Goal: Information Seeking & Learning: Understand process/instructions

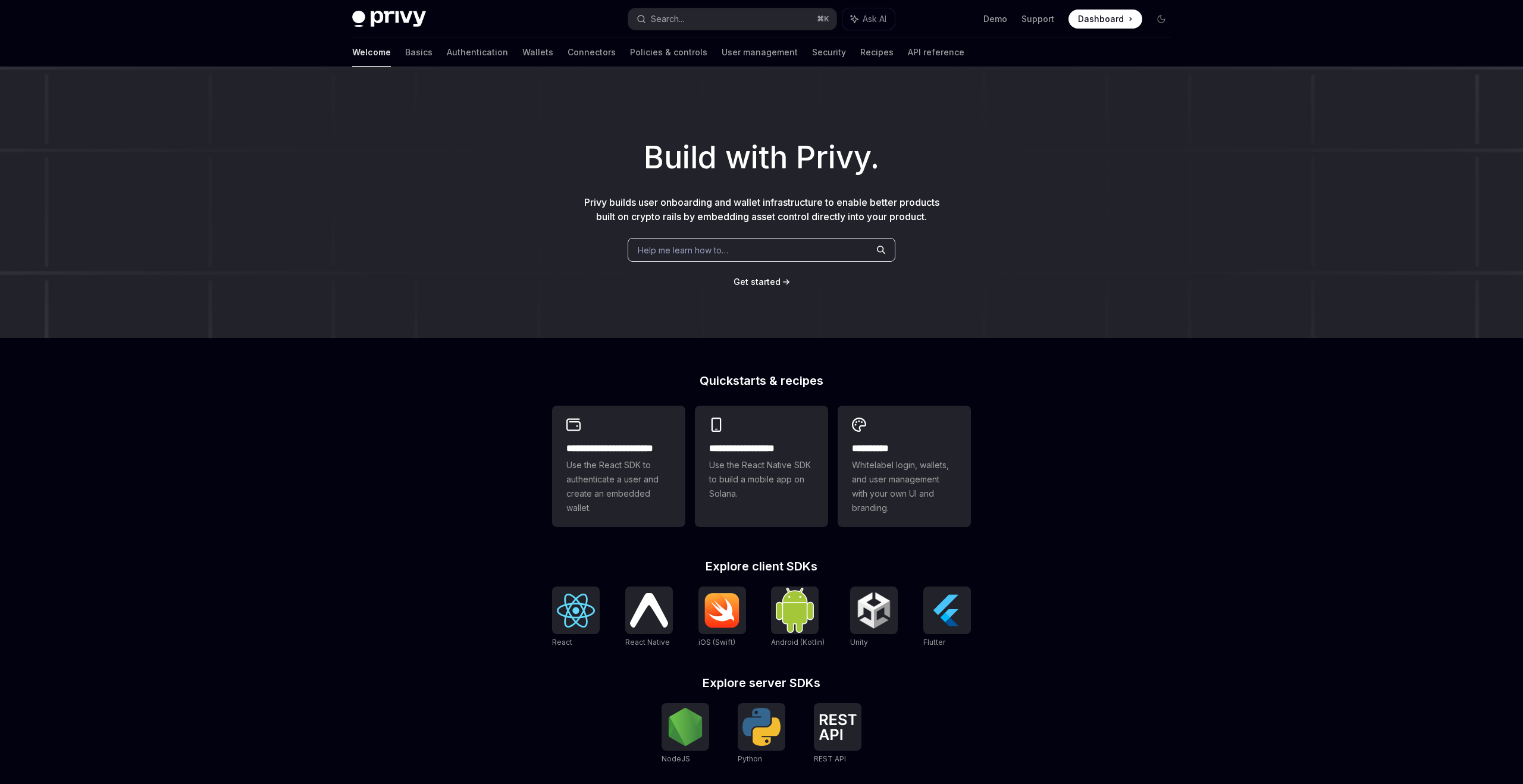
scroll to position [162, 0]
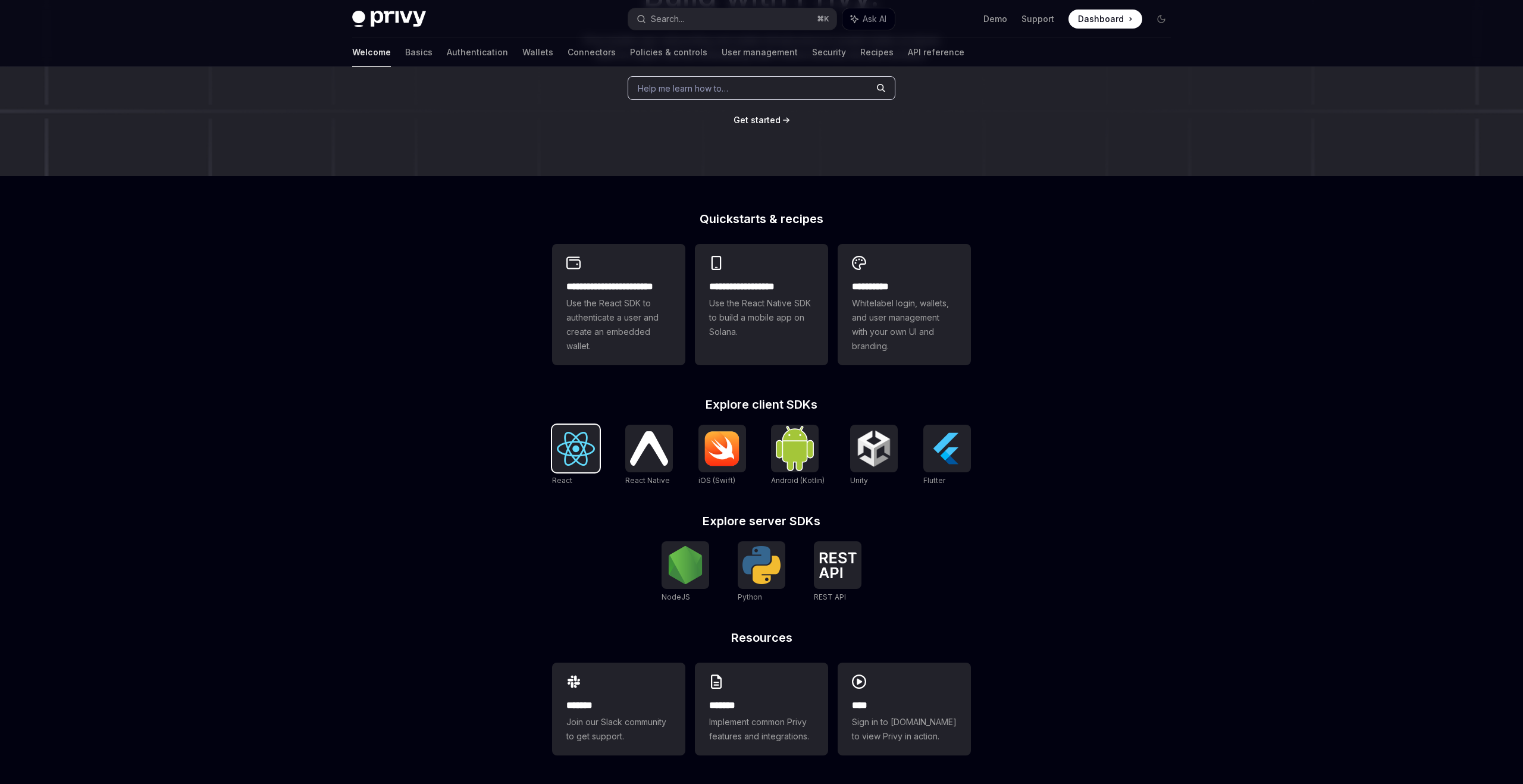
click at [583, 462] on img at bounding box center [576, 448] width 38 height 34
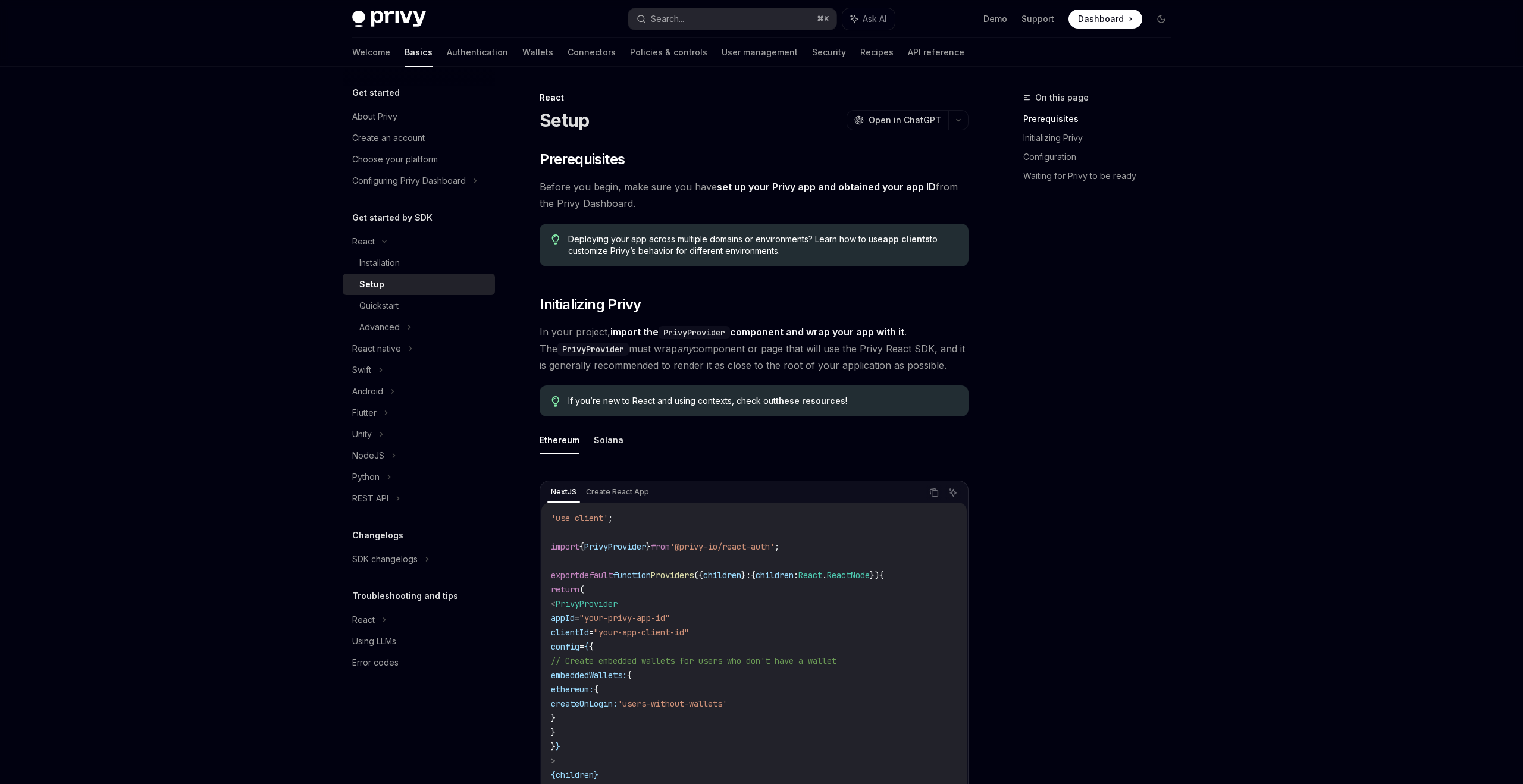
drag, startPoint x: 580, startPoint y: 620, endPoint x: 736, endPoint y: 629, distance: 156.3
click at [736, 629] on code "'use client' ; import { PrivyProvider } from '@privy-io/react-auth' ; export de…" at bounding box center [753, 667] width 406 height 314
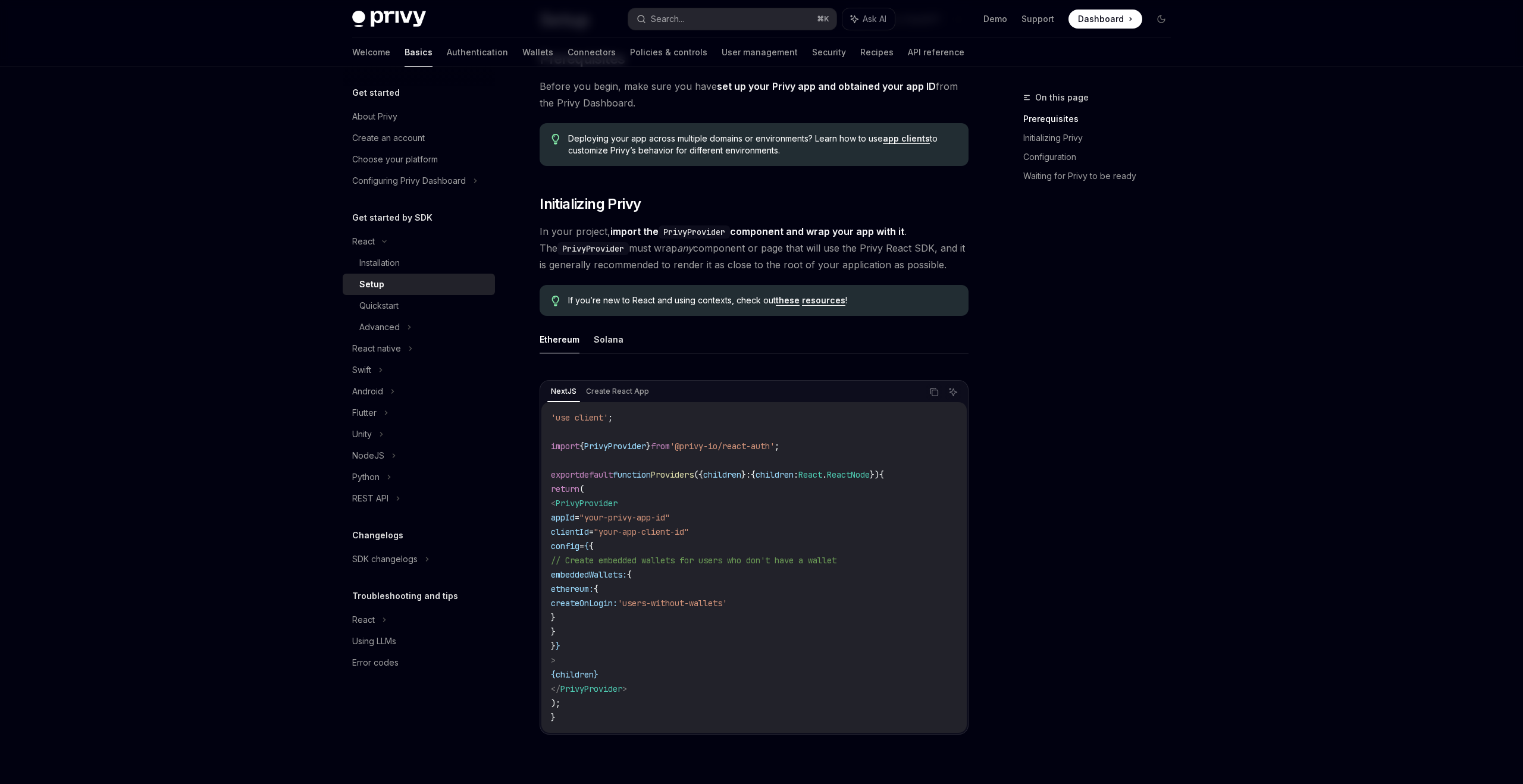
click at [736, 629] on code "'use client' ; import { PrivyProvider } from '@privy-io/react-auth' ; export de…" at bounding box center [753, 567] width 406 height 314
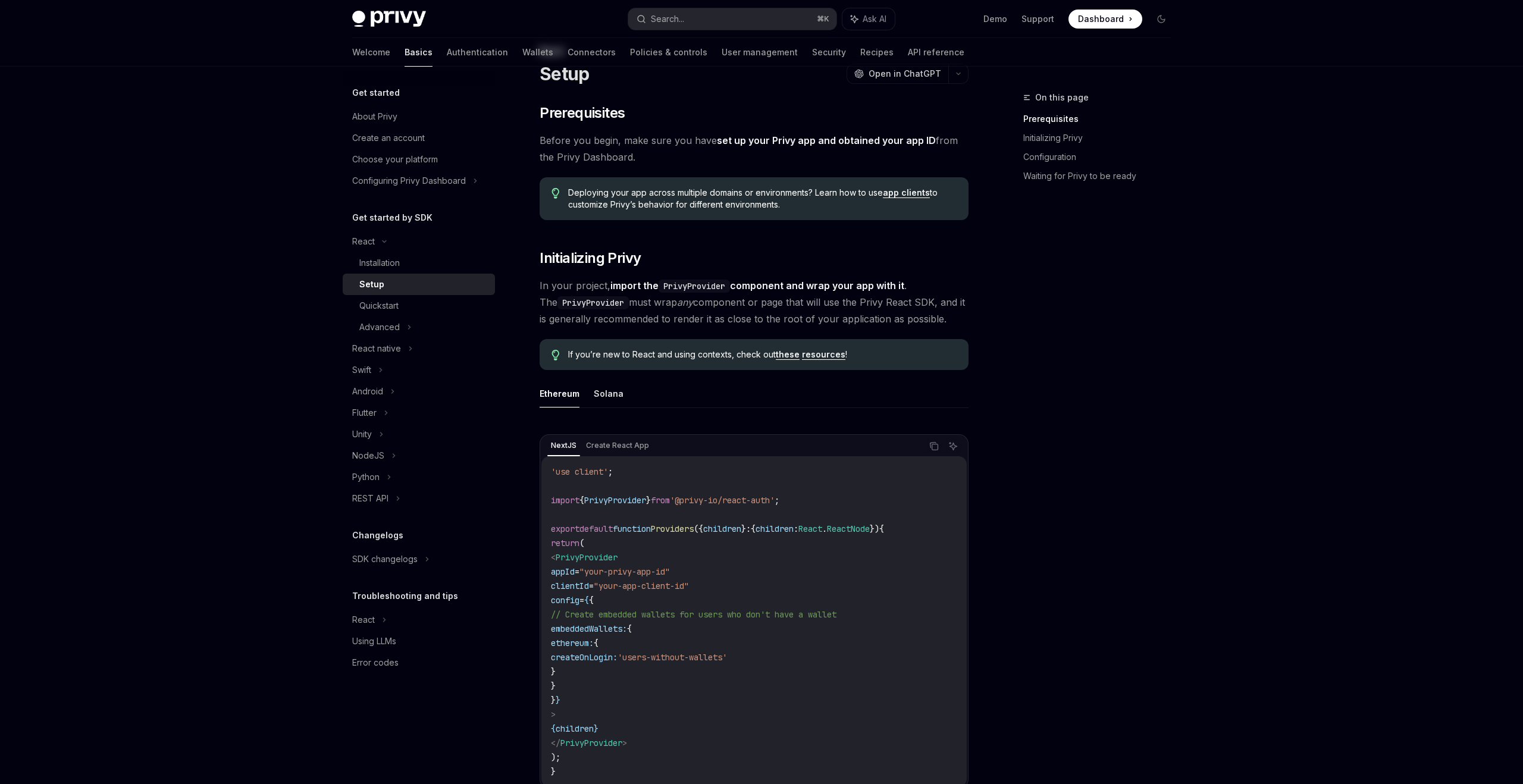
scroll to position [0, 0]
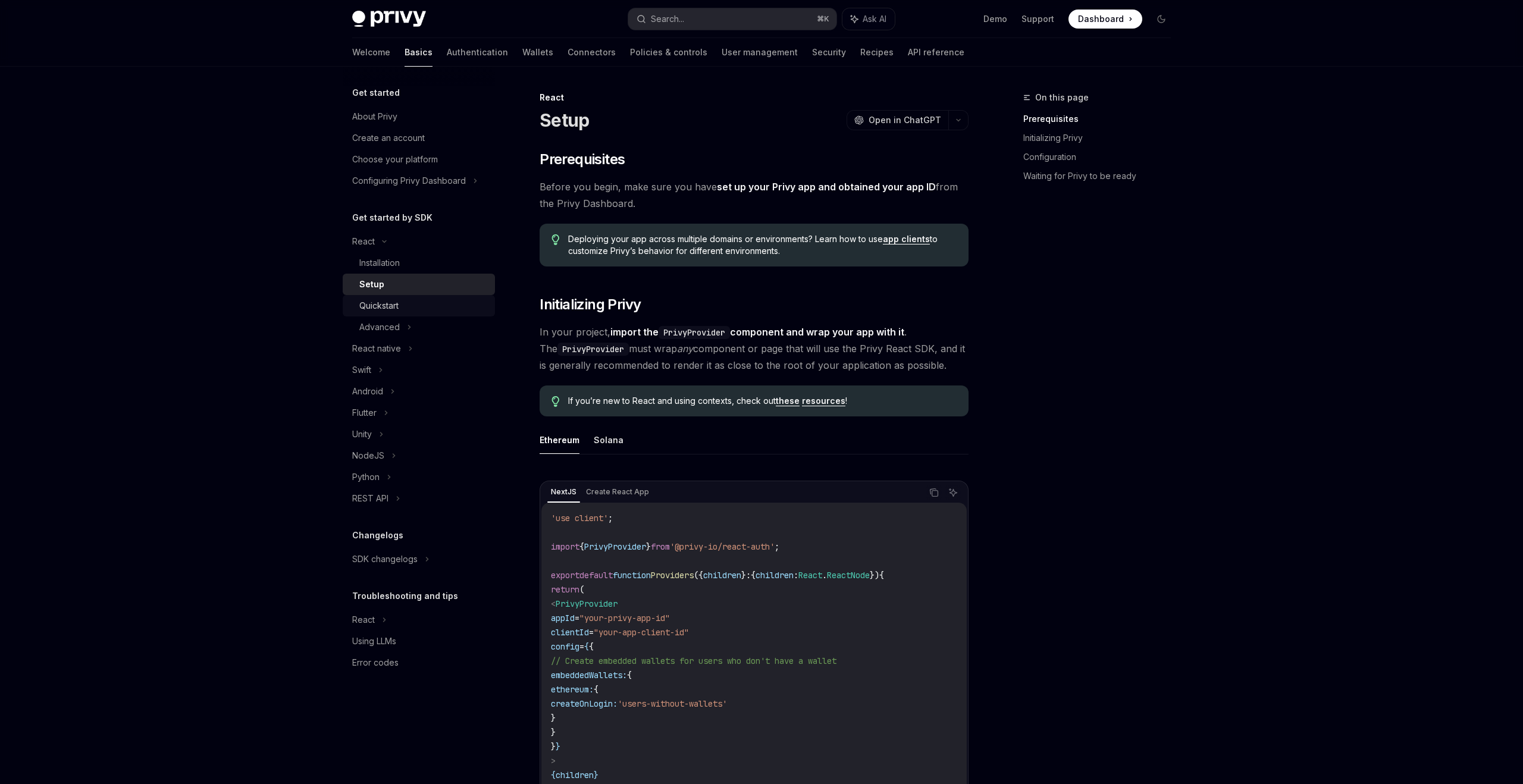
click at [423, 308] on div "Quickstart" at bounding box center [424, 306] width 129 height 14
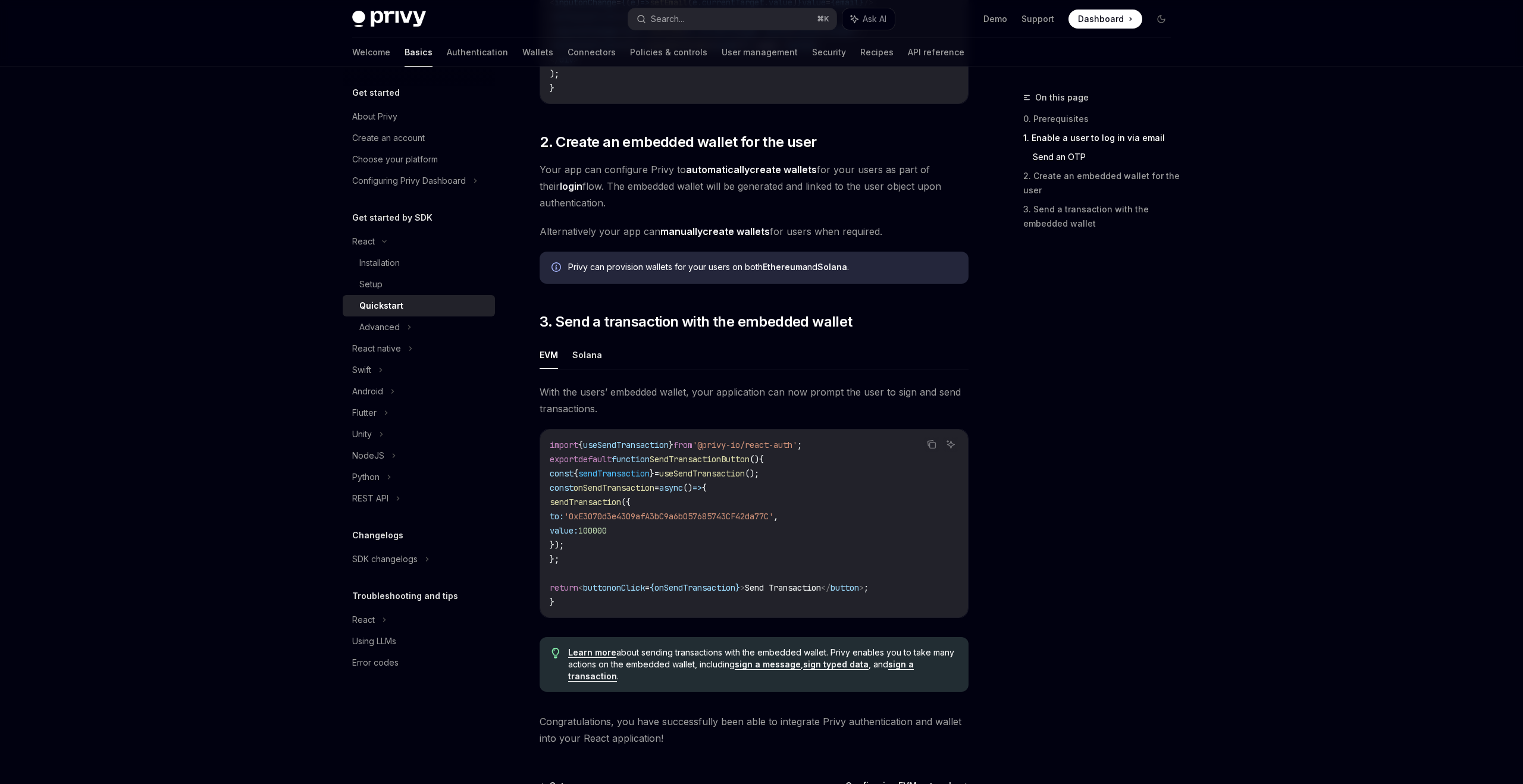
scroll to position [812, 0]
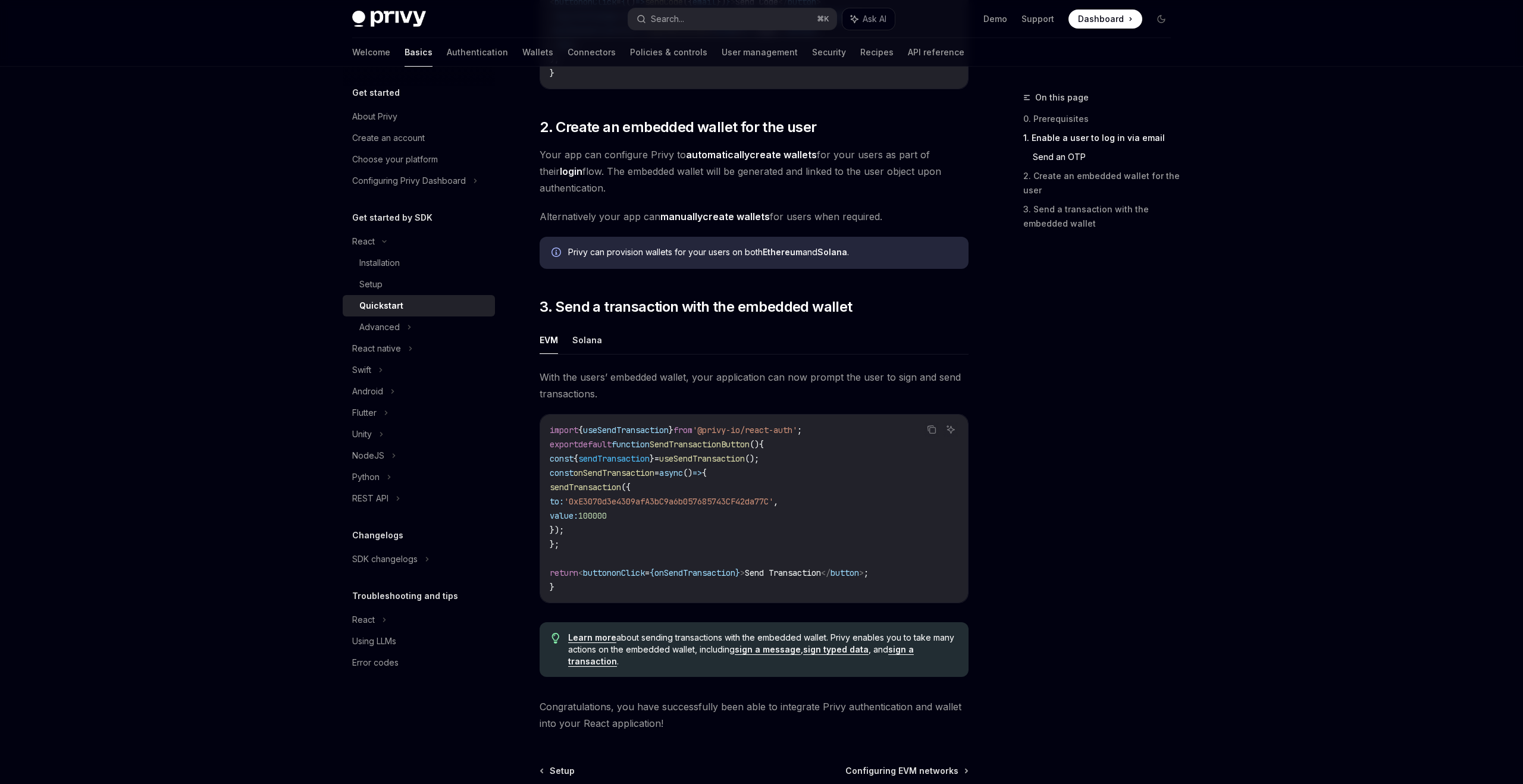
click at [567, 487] on span "sendTransaction" at bounding box center [586, 487] width 71 height 10
drag, startPoint x: 569, startPoint y: 490, endPoint x: 598, endPoint y: 539, distance: 56.9
click at [598, 539] on code "import { useSendTransaction } from '@privy-io/react-auth' ; export default func…" at bounding box center [754, 508] width 409 height 171
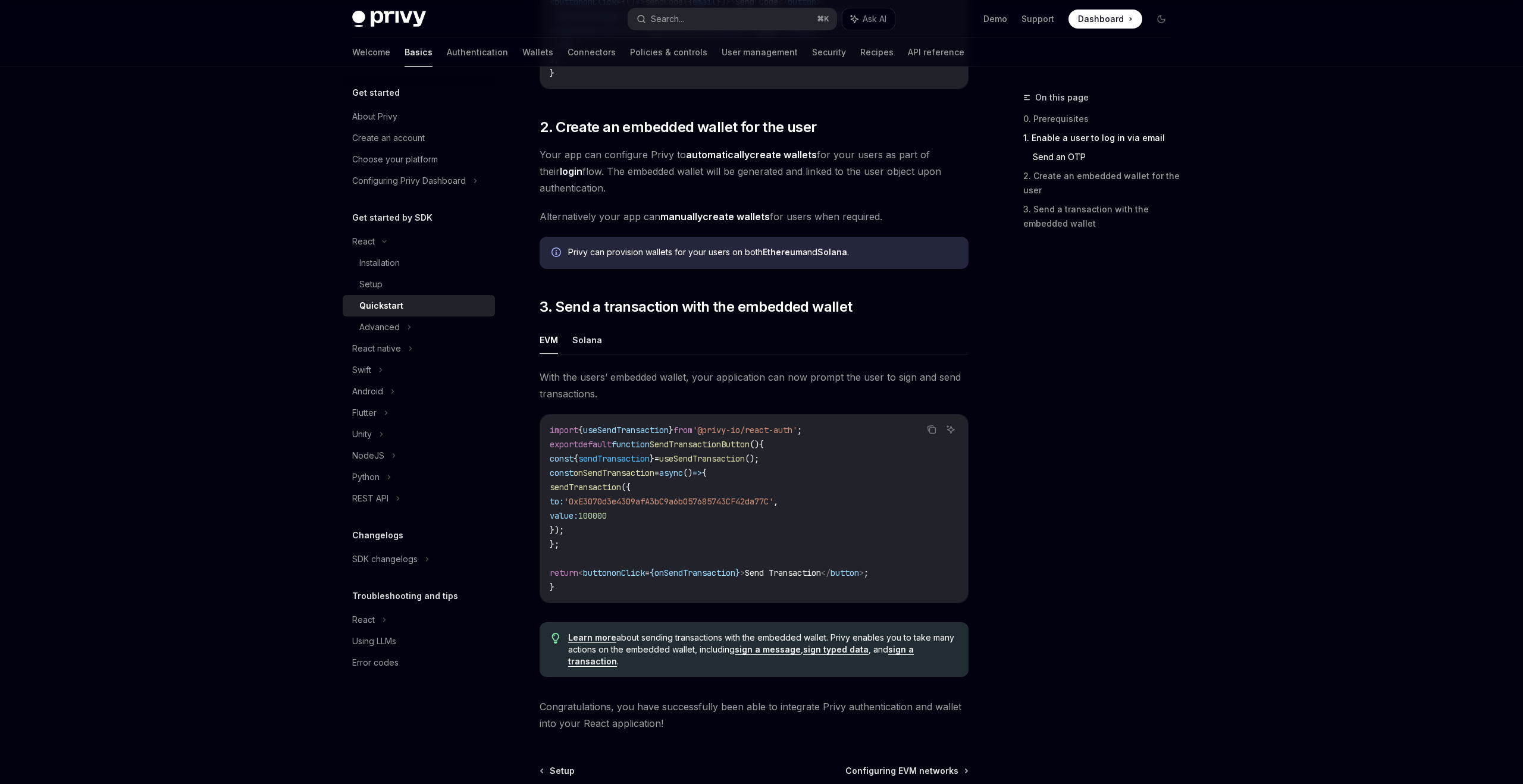
click at [598, 539] on code "import { useSendTransaction } from '@privy-io/react-auth' ; export default func…" at bounding box center [754, 508] width 409 height 171
drag, startPoint x: 571, startPoint y: 549, endPoint x: 558, endPoint y: 476, distance: 74.1
click at [558, 476] on code "import { useSendTransaction } from '@privy-io/react-auth' ; export default func…" at bounding box center [754, 508] width 409 height 171
click at [674, 534] on code "import { useSendTransaction } from '@privy-io/react-auth' ; export default func…" at bounding box center [754, 508] width 409 height 171
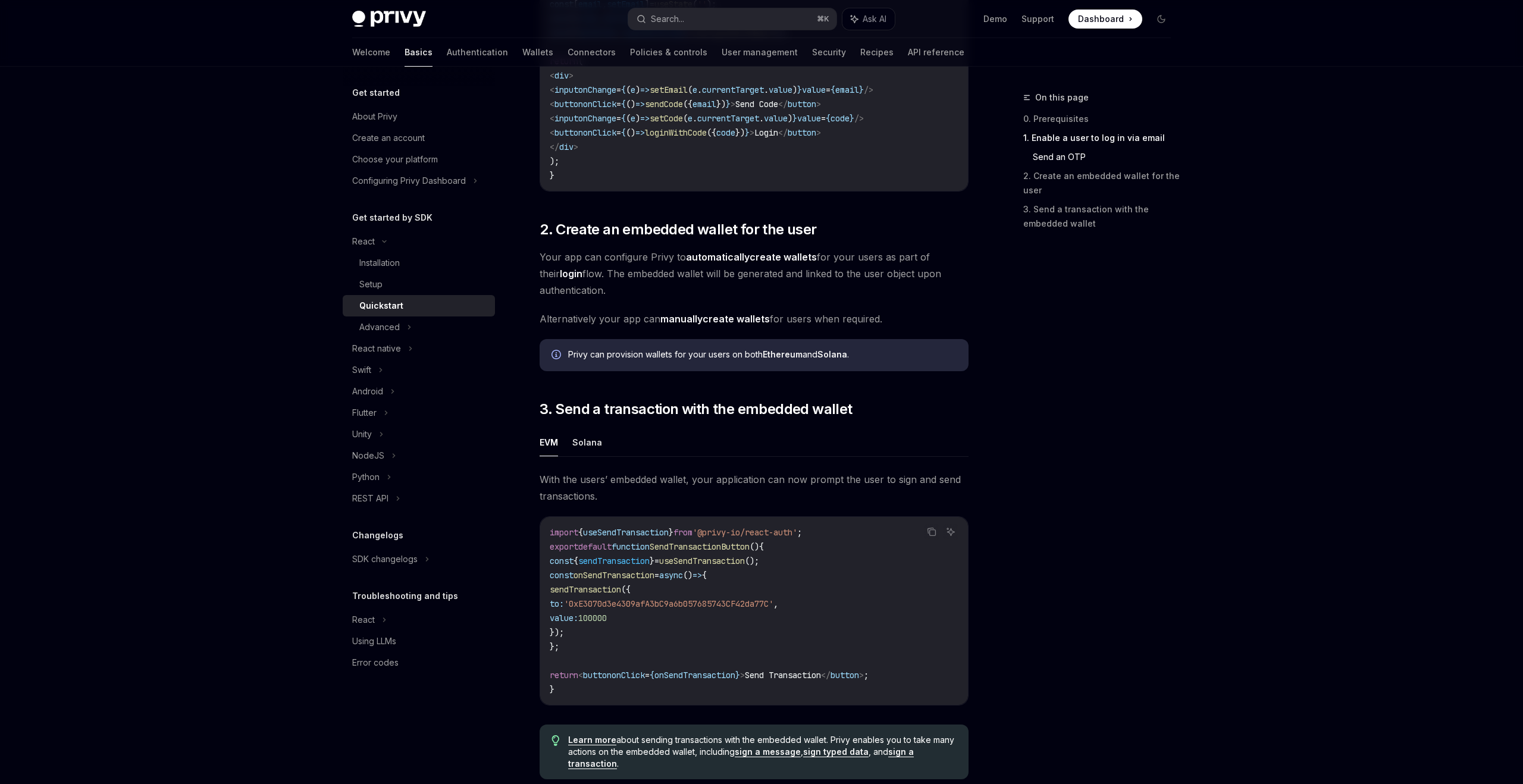
scroll to position [709, 0]
click at [362, 327] on div "Advanced" at bounding box center [380, 327] width 41 height 14
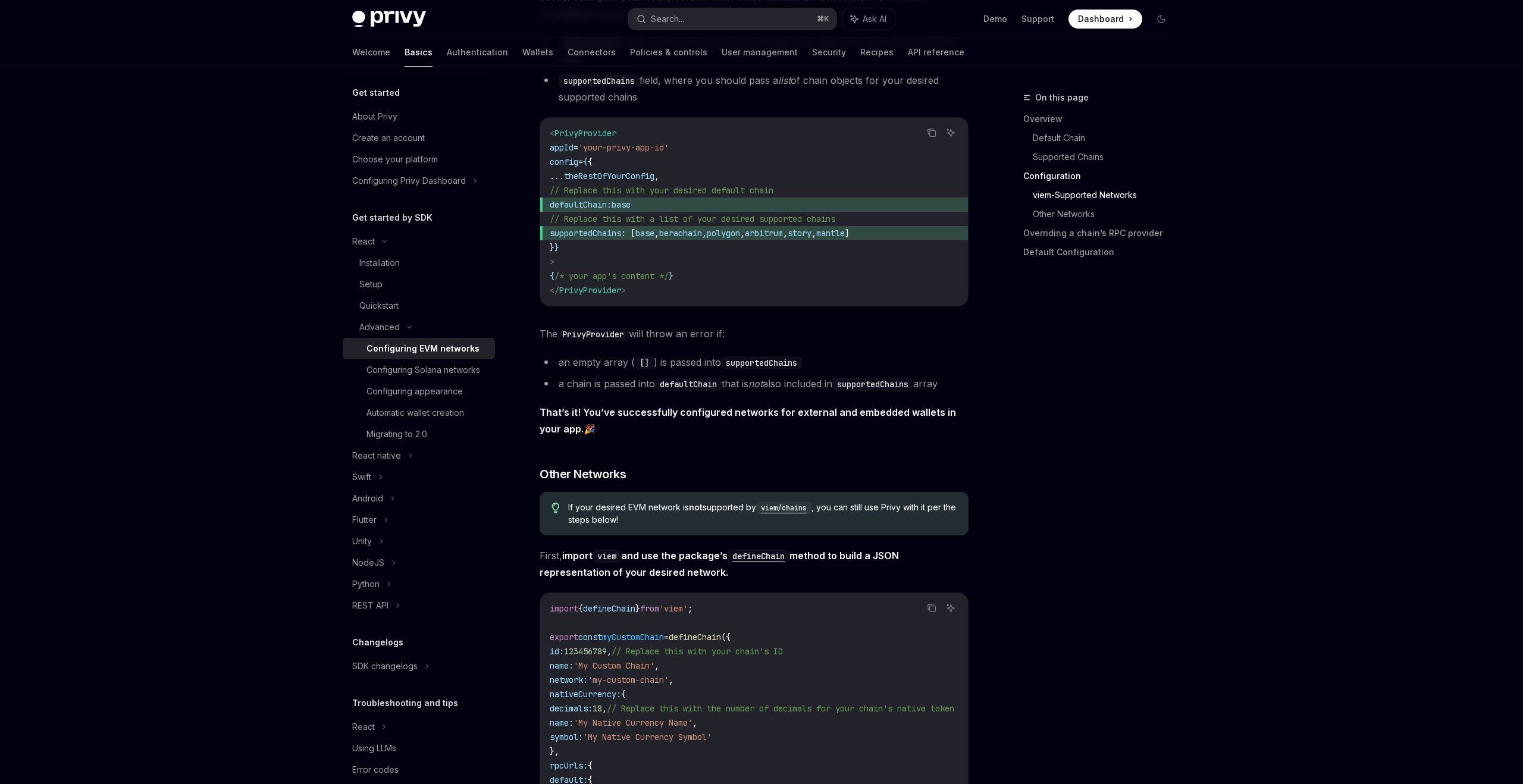
scroll to position [1578, 0]
click at [388, 292] on link "Setup" at bounding box center [419, 284] width 153 height 22
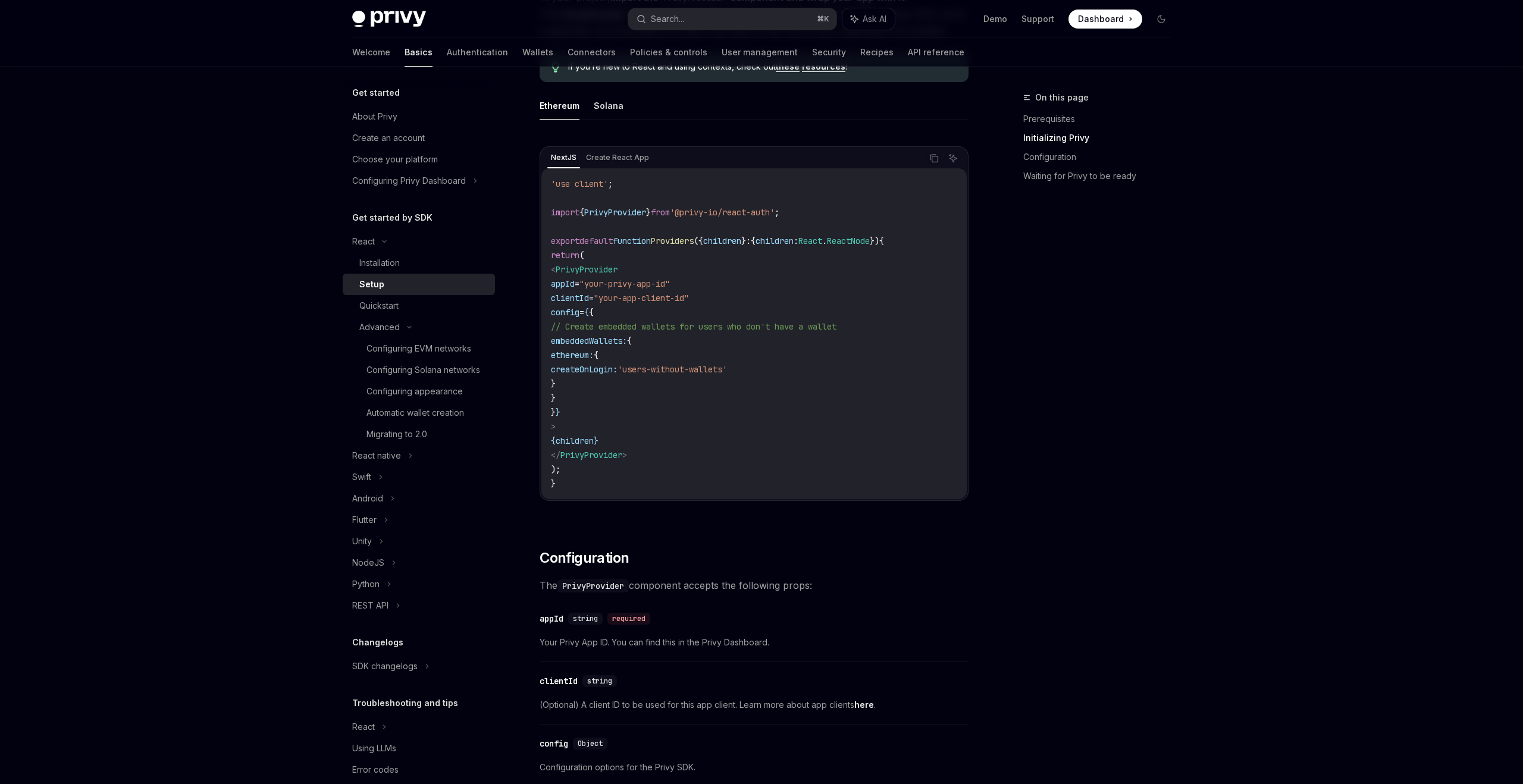
scroll to position [337, 0]
click at [677, 433] on code "'use client' ; import { PrivyProvider } from '@privy-io/react-auth' ; export de…" at bounding box center [753, 330] width 406 height 314
drag, startPoint x: 570, startPoint y: 452, endPoint x: 718, endPoint y: 467, distance: 148.8
click at [717, 467] on code "'use client' ; import { PrivyProvider } from '@privy-io/react-auth' ; export de…" at bounding box center [753, 330] width 406 height 314
click at [718, 467] on code "'use client' ; import { PrivyProvider } from '@privy-io/react-auth' ; export de…" at bounding box center [753, 330] width 406 height 314
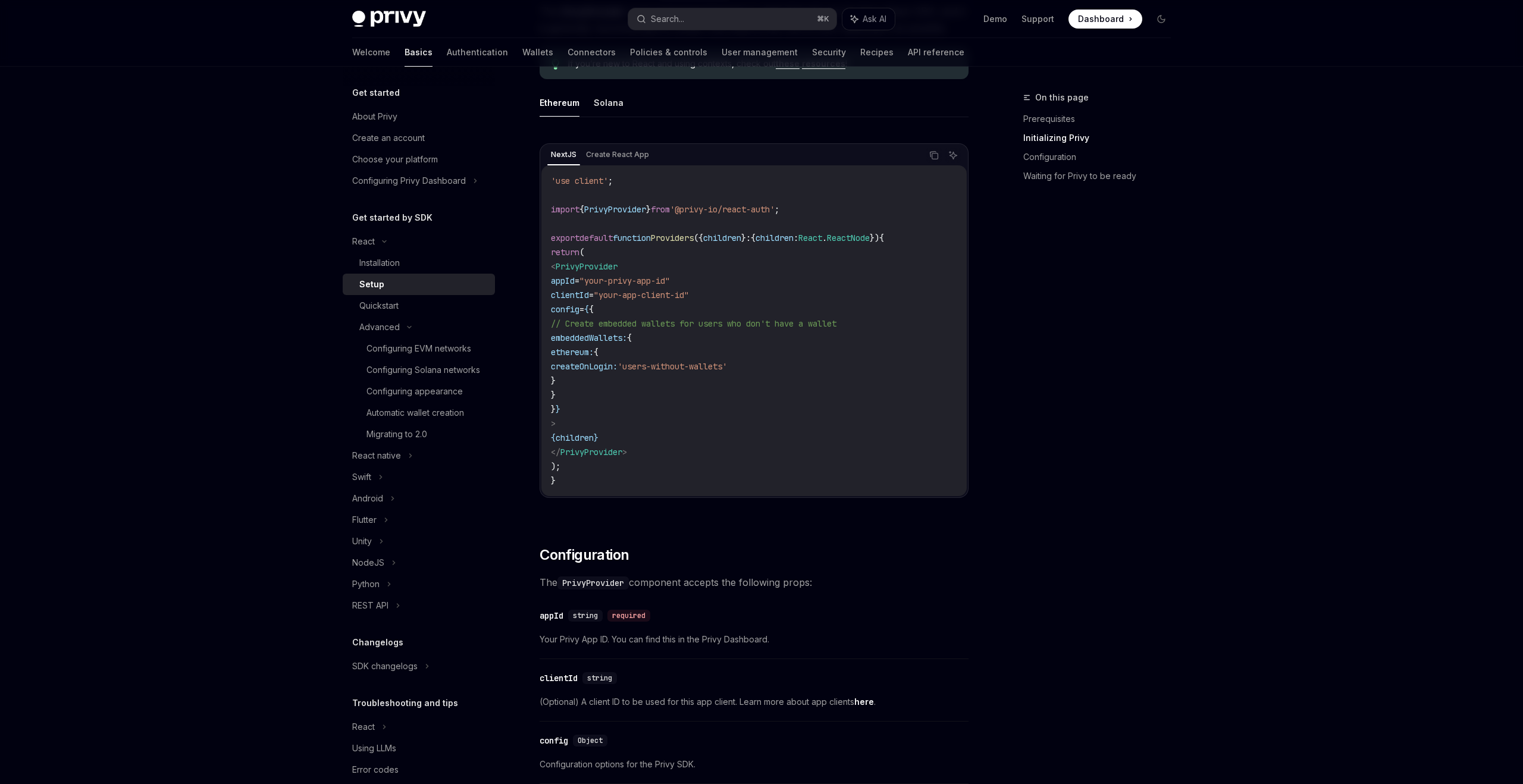
click at [721, 437] on code "'use client' ; import { PrivyProvider } from '@privy-io/react-auth' ; export de…" at bounding box center [753, 330] width 406 height 314
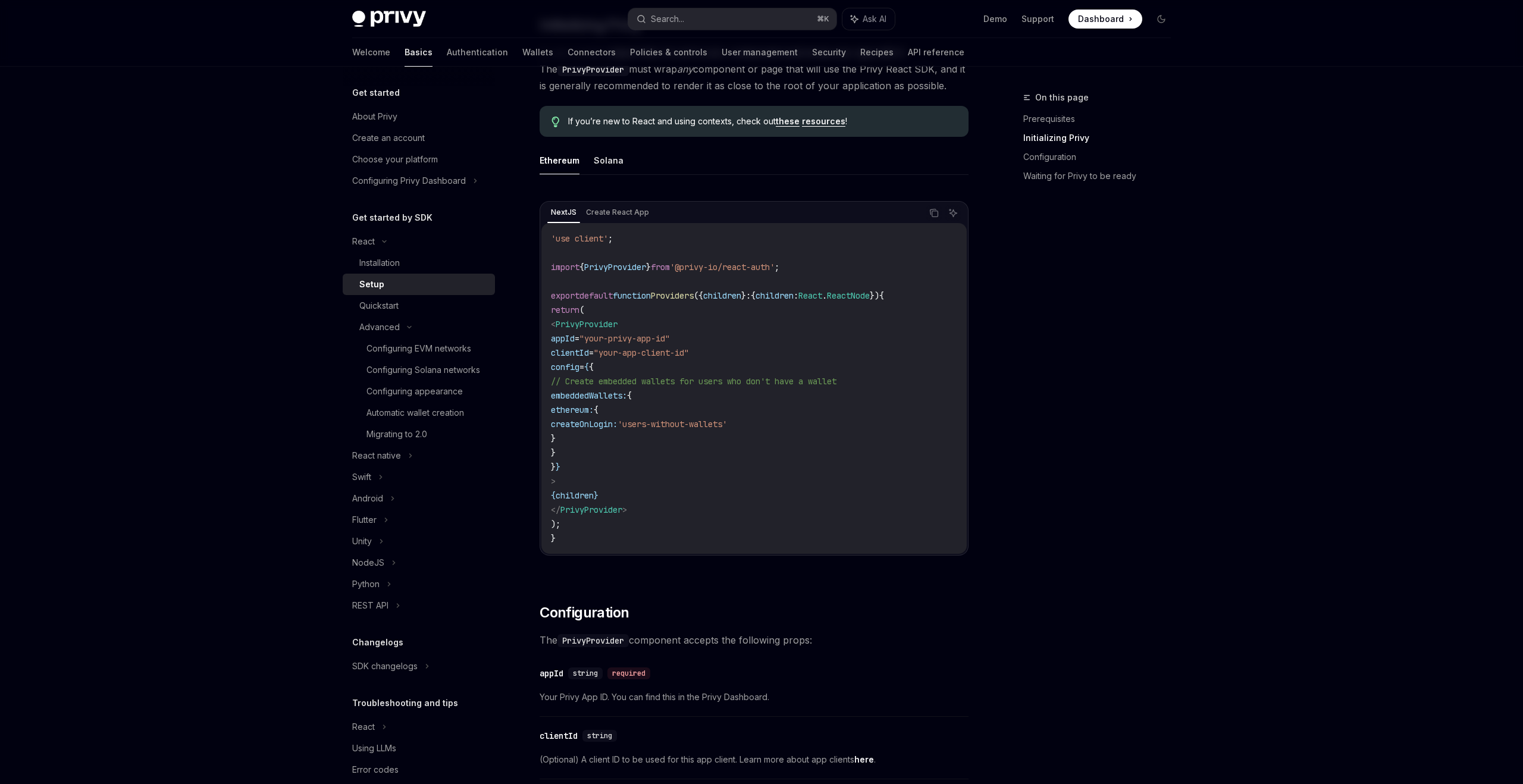
scroll to position [278, 0]
drag, startPoint x: 590, startPoint y: 395, endPoint x: 616, endPoint y: 457, distance: 67.2
click at [616, 457] on code "'use client' ; import { PrivyProvider } from '@privy-io/react-auth' ; export de…" at bounding box center [753, 389] width 406 height 314
click at [587, 401] on span "embeddedWallets:" at bounding box center [588, 396] width 76 height 10
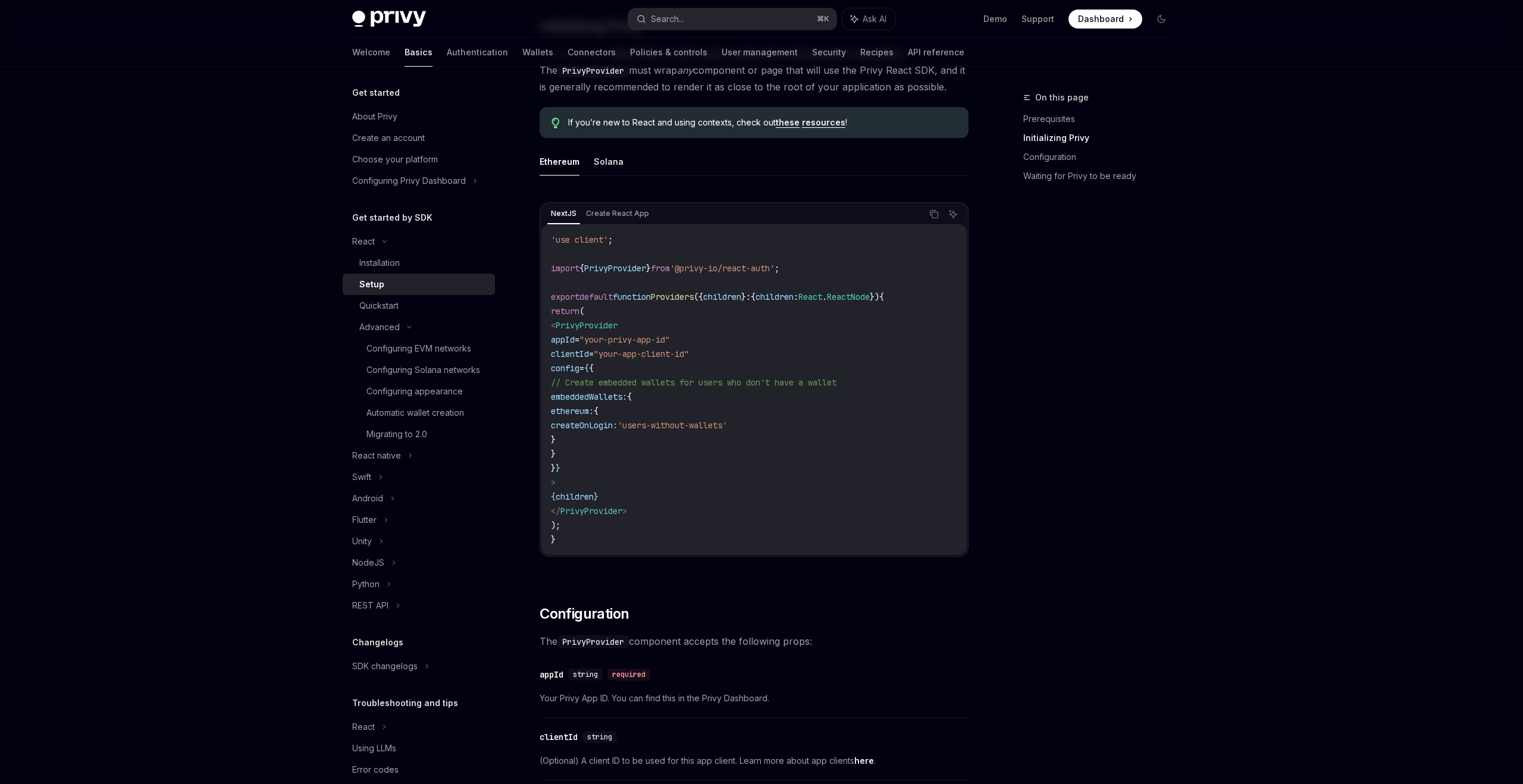
drag, startPoint x: 588, startPoint y: 398, endPoint x: 625, endPoint y: 458, distance: 70.5
click at [625, 458] on code "'use client' ; import { PrivyProvider } from '@privy-io/react-auth' ; export de…" at bounding box center [753, 389] width 406 height 314
click at [625, 461] on code "'use client' ; import { PrivyProvider } from '@privy-io/react-auth' ; export de…" at bounding box center [753, 389] width 406 height 314
drag, startPoint x: 593, startPoint y: 396, endPoint x: 599, endPoint y: 451, distance: 55.3
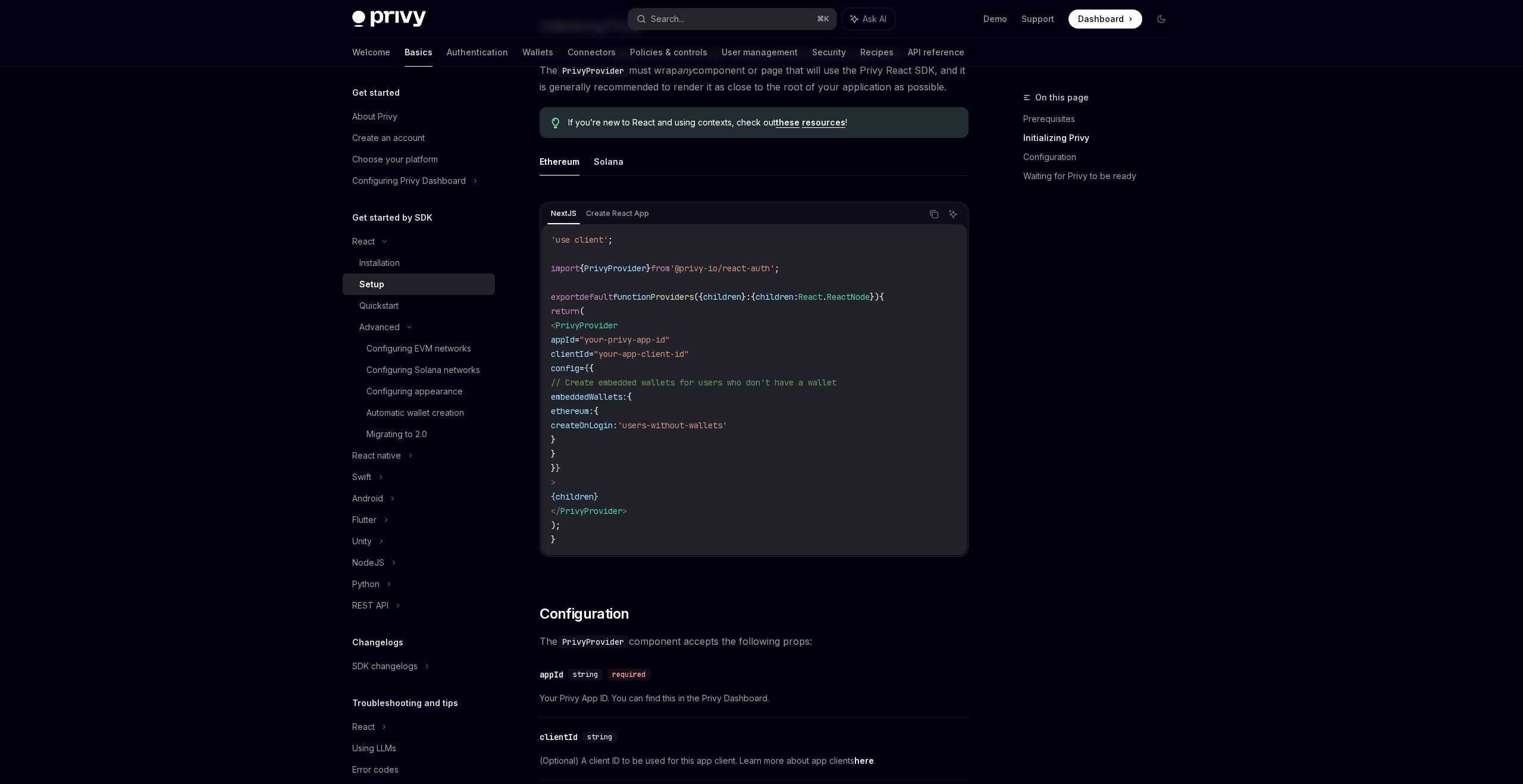
click at [599, 451] on code "'use client' ; import { PrivyProvider } from '@privy-io/react-auth' ; export de…" at bounding box center [753, 389] width 406 height 314
click at [1296, 224] on div "Privy Docs home page Search... ⌘ K Ask AI Demo Support Dashboard Dashboard Sear…" at bounding box center [761, 751] width 1523 height 2059
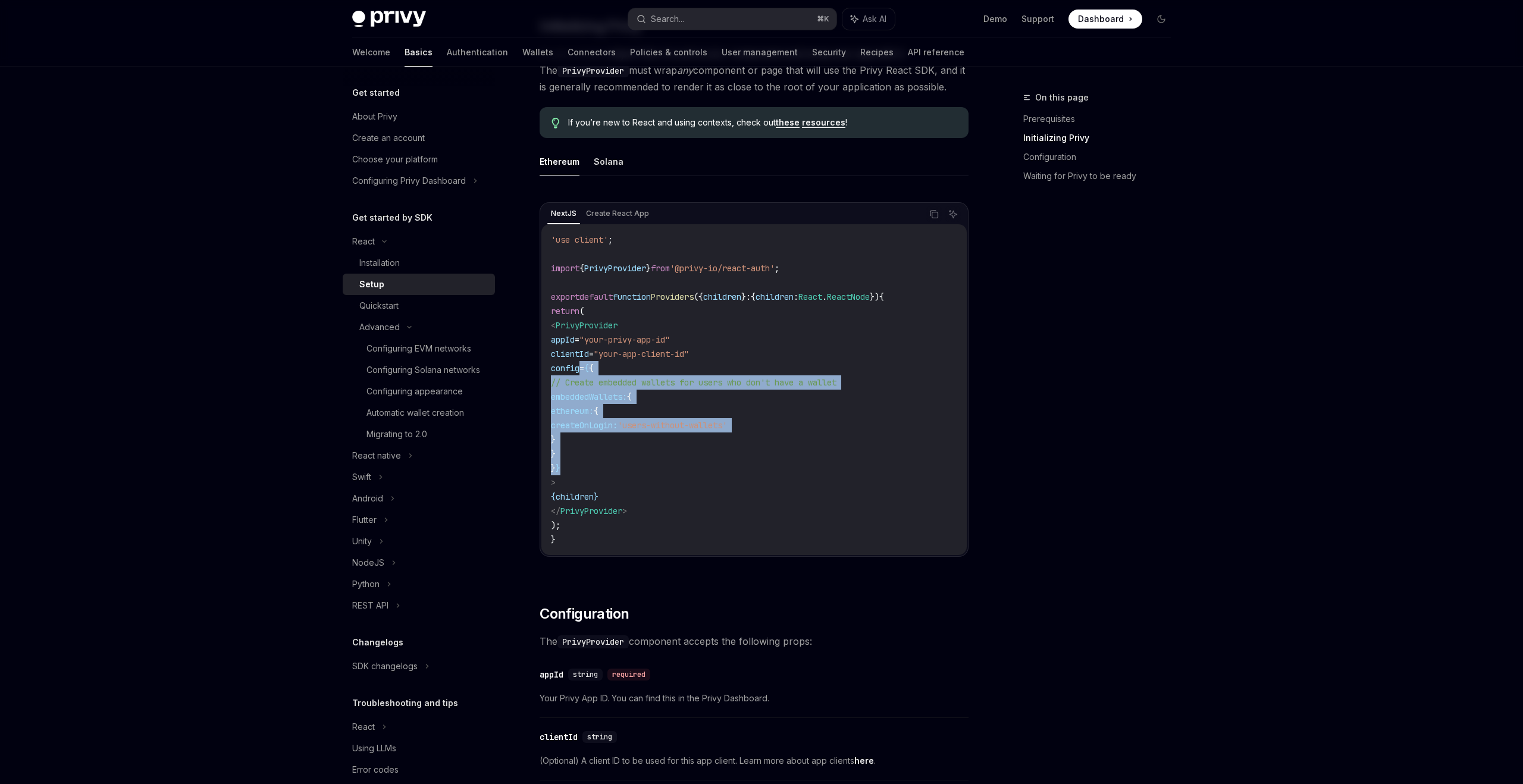
drag, startPoint x: 603, startPoint y: 389, endPoint x: 689, endPoint y: 465, distance: 114.8
click at [689, 465] on code "'use client' ; import { PrivyProvider } from '@privy-io/react-auth' ; export de…" at bounding box center [753, 389] width 406 height 314
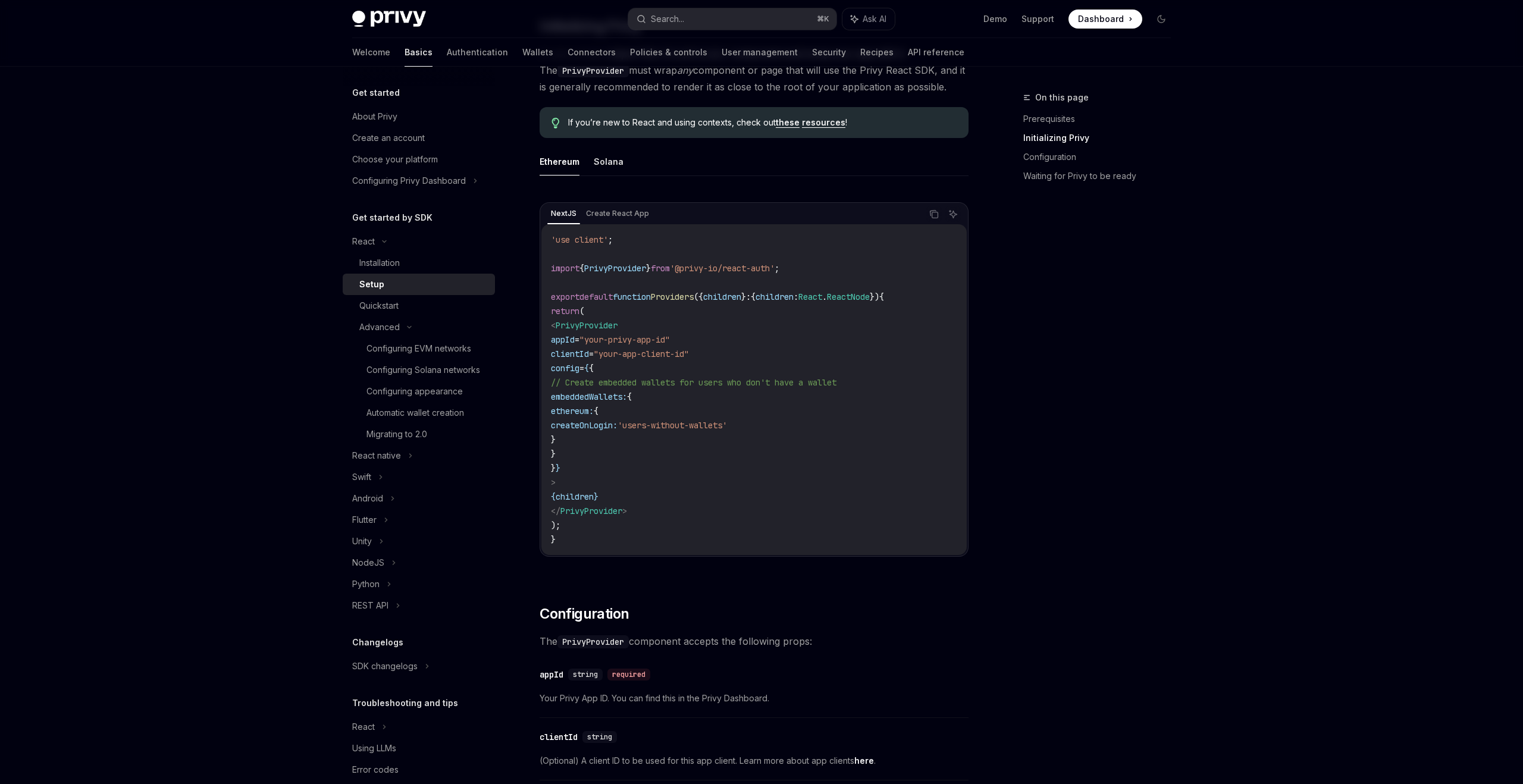
click at [594, 414] on span "ethereum:" at bounding box center [572, 411] width 43 height 10
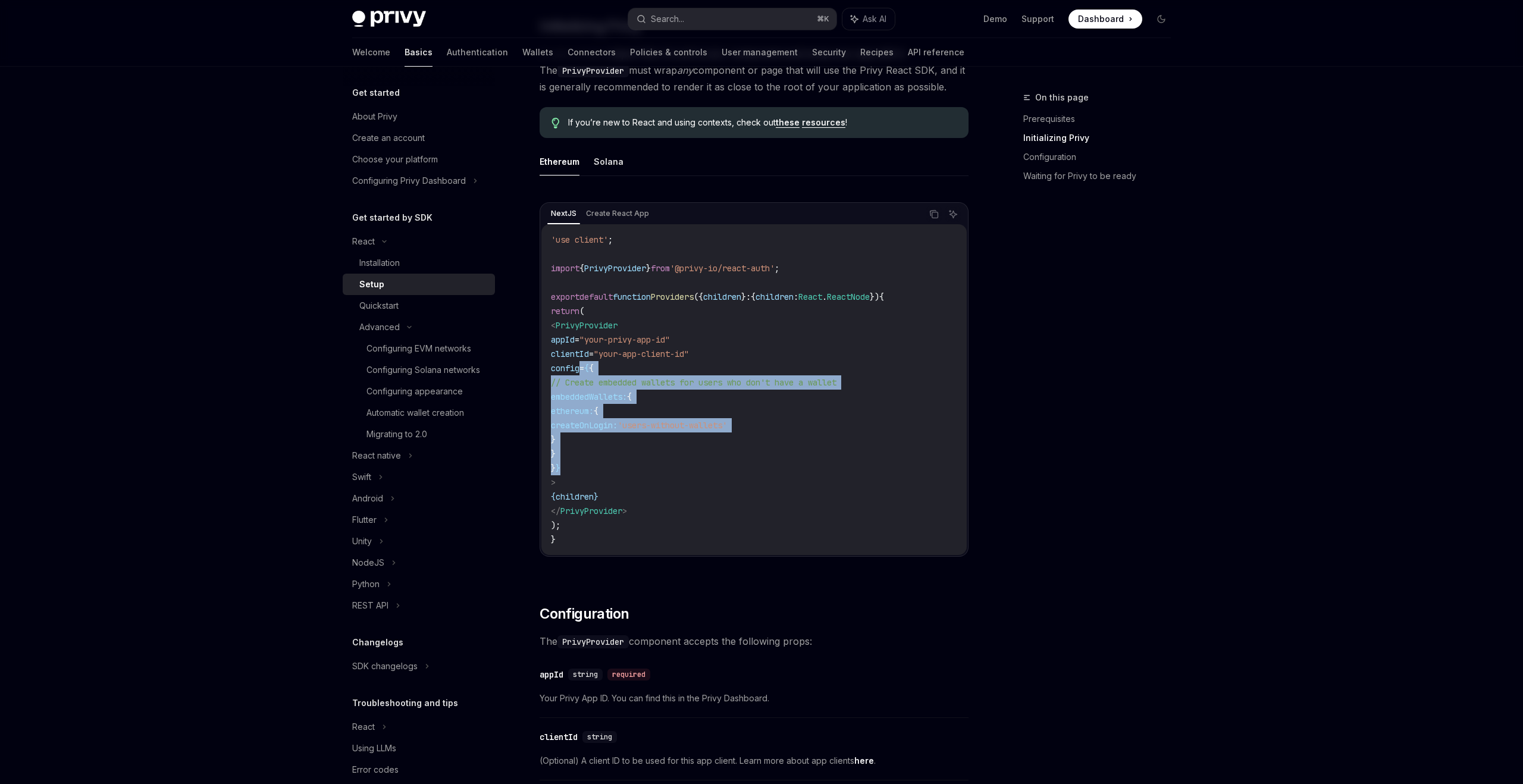
drag, startPoint x: 581, startPoint y: 369, endPoint x: 593, endPoint y: 471, distance: 102.7
click at [593, 471] on code "'use client' ; import { PrivyProvider } from '@privy-io/react-auth' ; export de…" at bounding box center [753, 389] width 406 height 314
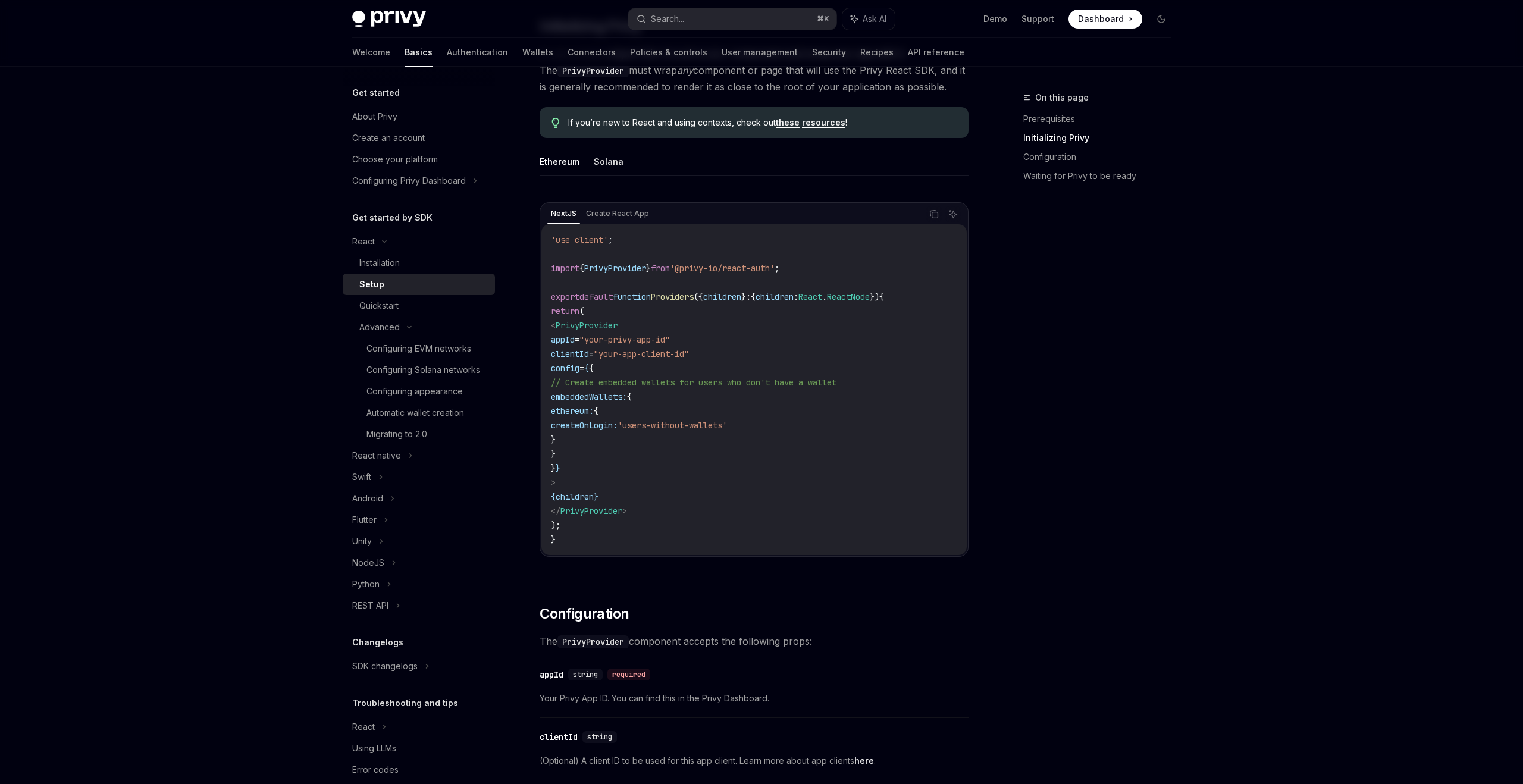
click at [593, 473] on code "'use client' ; import { PrivyProvider } from '@privy-io/react-auth' ; export de…" at bounding box center [753, 389] width 406 height 314
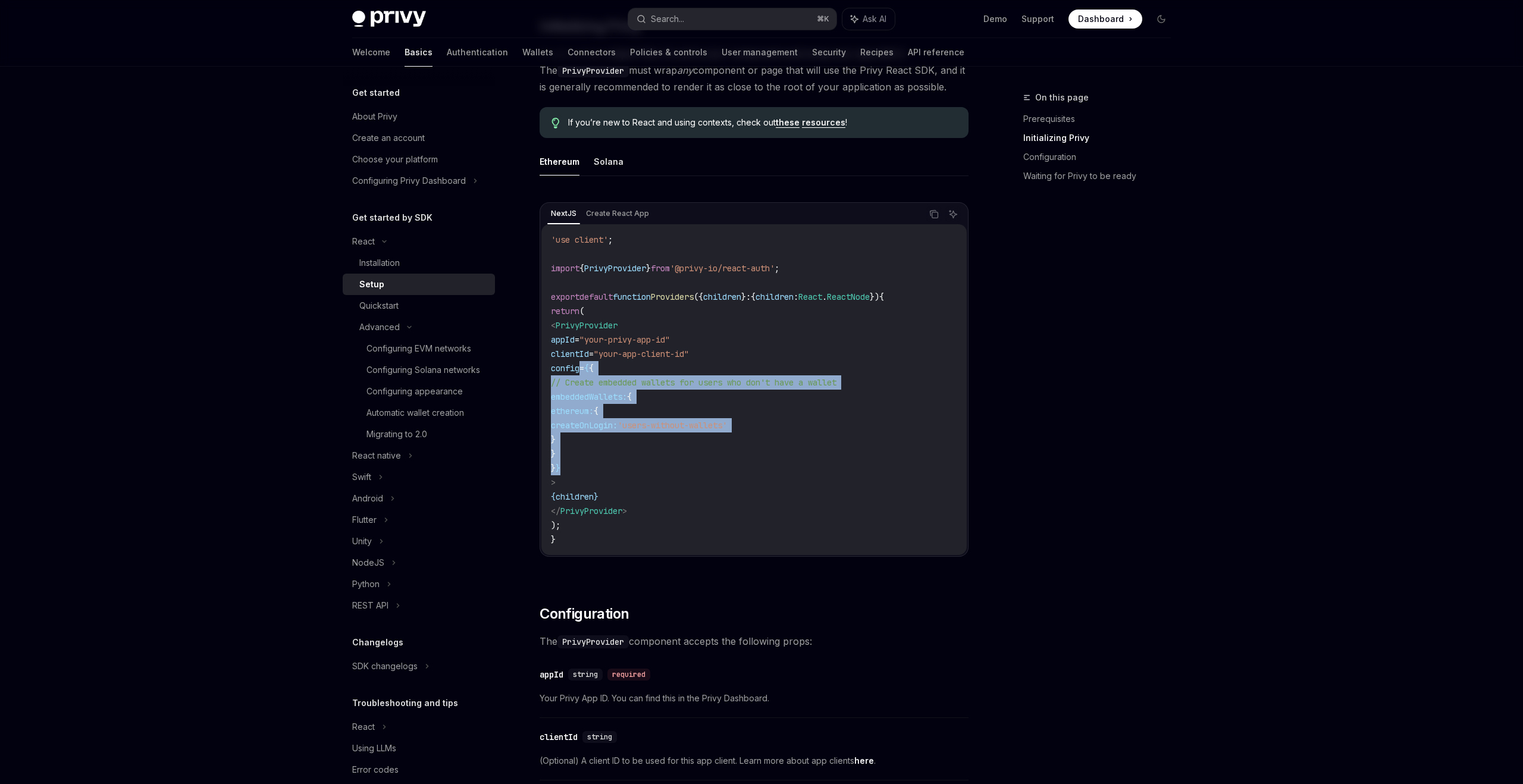
drag, startPoint x: 581, startPoint y: 371, endPoint x: 600, endPoint y: 471, distance: 101.8
click at [600, 471] on code "'use client' ; import { PrivyProvider } from '@privy-io/react-auth' ; export de…" at bounding box center [753, 389] width 406 height 314
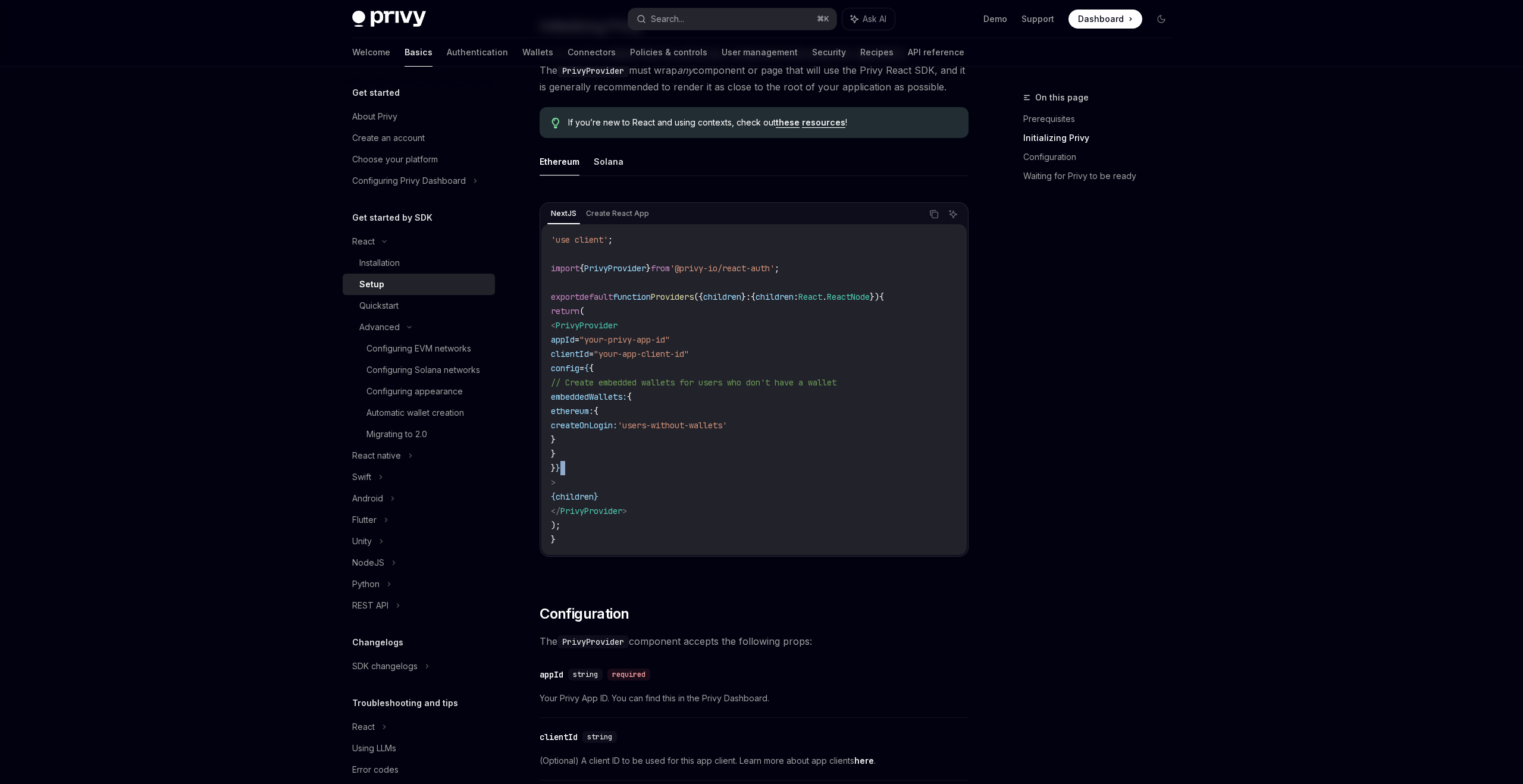
click at [600, 471] on code "'use client' ; import { PrivyProvider } from '@privy-io/react-auth' ; export de…" at bounding box center [753, 389] width 406 height 314
type textarea "*"
